Goal: Task Accomplishment & Management: Use online tool/utility

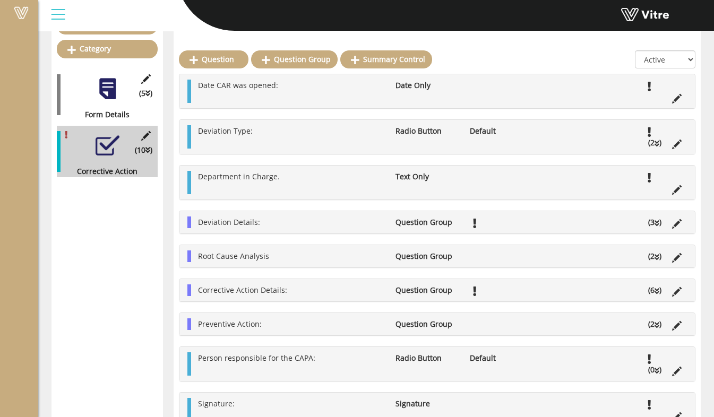
click at [385, 219] on li "Deviation Details:" at bounding box center [291, 223] width 197 height 12
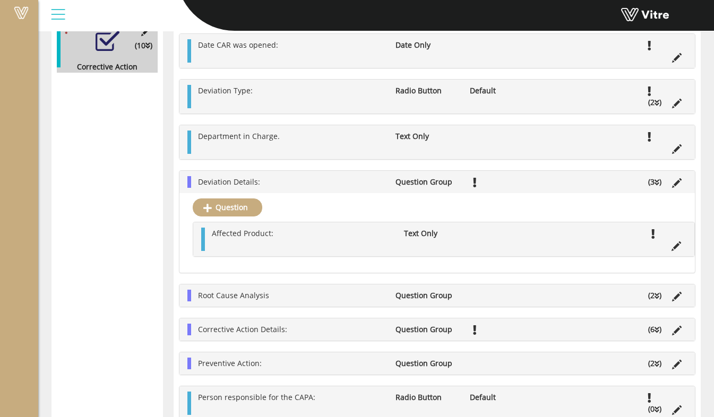
scroll to position [239, 0]
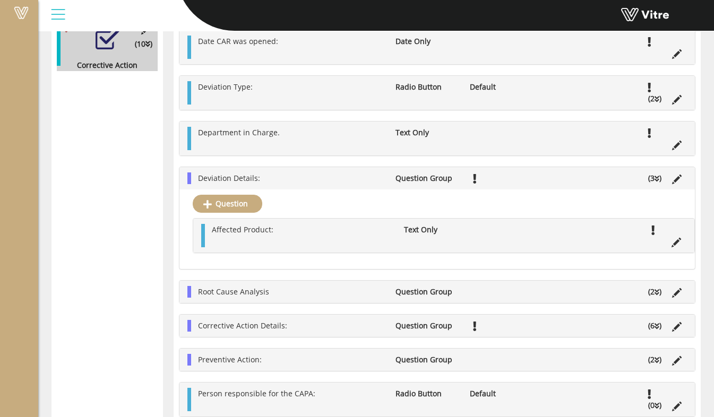
drag, startPoint x: 306, startPoint y: 295, endPoint x: 321, endPoint y: 291, distance: 15.3
click at [306, 295] on li "Root Cause Analysis" at bounding box center [291, 292] width 197 height 12
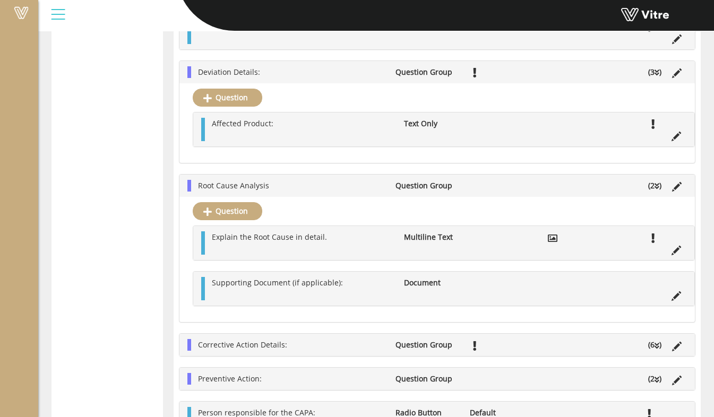
scroll to position [427, 0]
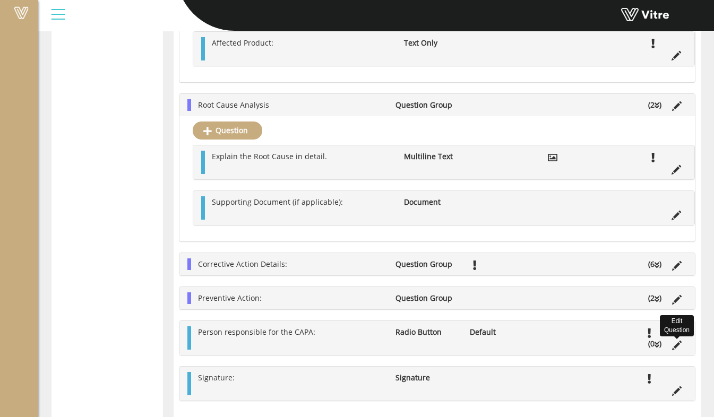
click at [678, 348] on icon at bounding box center [677, 346] width 10 height 10
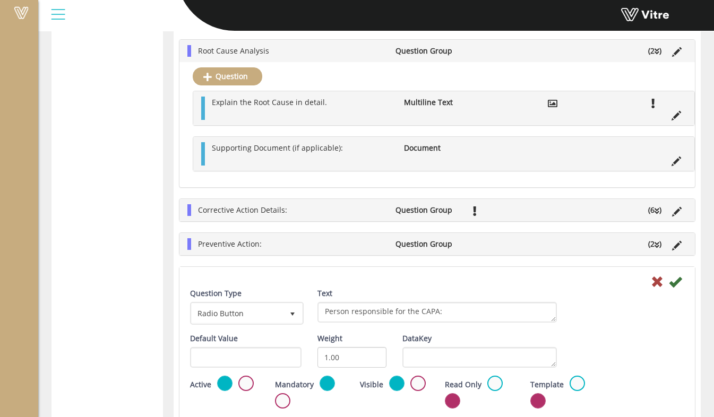
scroll to position [533, 0]
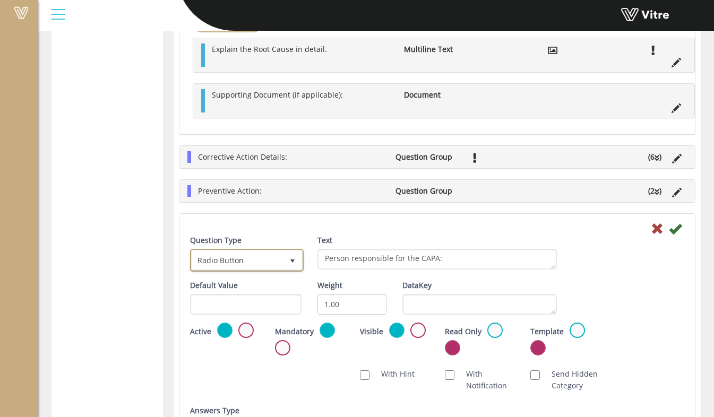
click at [278, 264] on span "Radio Button" at bounding box center [237, 260] width 91 height 19
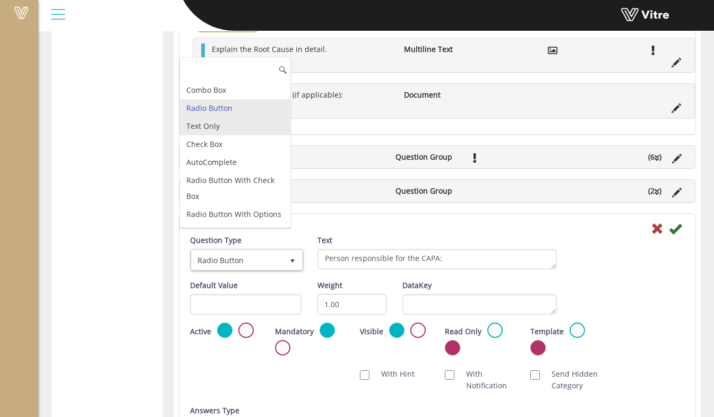
click at [233, 131] on li "Text Only" at bounding box center [235, 126] width 110 height 18
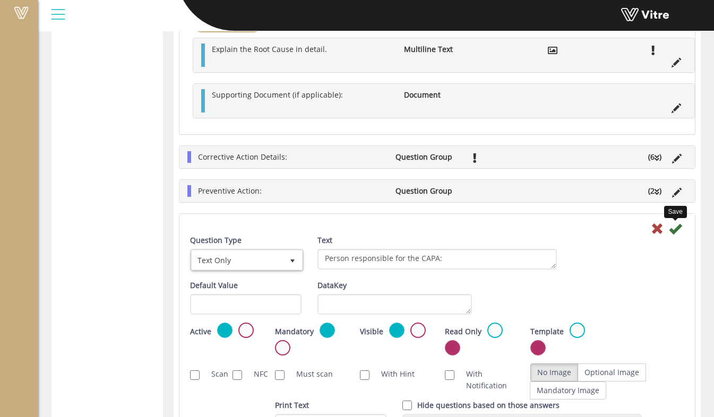
click at [671, 233] on icon at bounding box center [675, 228] width 13 height 13
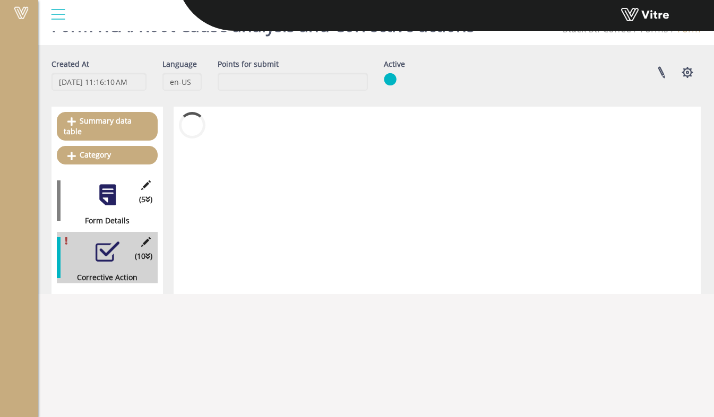
scroll to position [320, 0]
